Goal: Share content

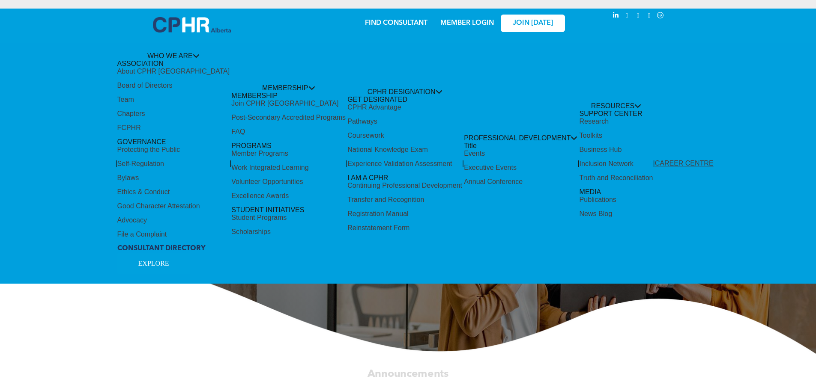
click at [457, 20] on div "Share by:" at bounding box center [380, 17] width 742 height 9
click at [133, 296] on div "Share by:" at bounding box center [379, 195] width 759 height 382
click at [467, 24] on div "Share by:" at bounding box center [379, 195] width 759 height 382
click at [446, 18] on div "Share by:" at bounding box center [380, 17] width 742 height 9
click at [468, 23] on div "Share by:" at bounding box center [379, 195] width 759 height 382
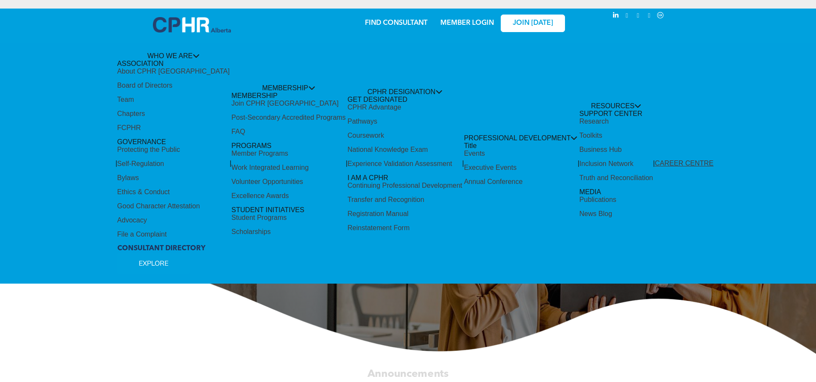
click at [482, 19] on div "Share by:" at bounding box center [380, 17] width 742 height 9
click at [455, 22] on div "Share by:" at bounding box center [380, 17] width 742 height 9
click at [472, 24] on div "Share by:" at bounding box center [379, 195] width 759 height 382
click at [483, 24] on div "Share by:" at bounding box center [379, 195] width 759 height 382
click at [482, 21] on div "Share by:" at bounding box center [380, 17] width 742 height 9
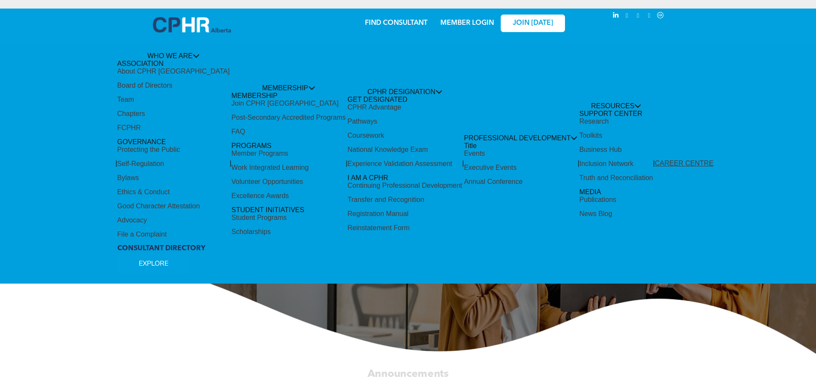
click at [470, 19] on div "Share by:" at bounding box center [380, 17] width 742 height 9
click at [466, 22] on div "Share by:" at bounding box center [380, 17] width 742 height 9
click at [536, 27] on div "Share by:" at bounding box center [379, 195] width 759 height 382
